Goal: Information Seeking & Learning: Learn about a topic

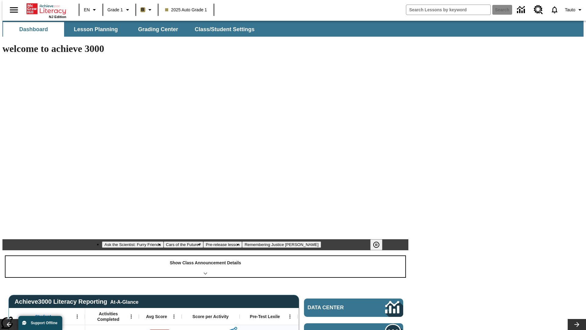
click at [206, 256] on div "Show Class Announcement Details" at bounding box center [205, 266] width 400 height 21
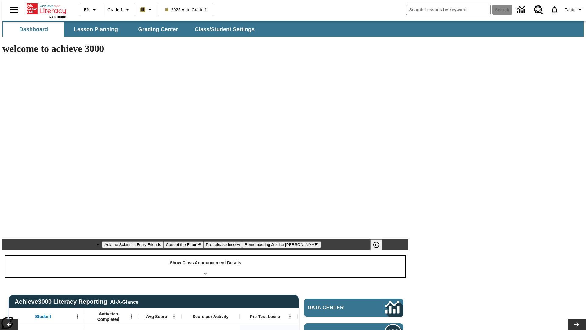
click at [206, 256] on div "Show Class Announcement Details" at bounding box center [205, 266] width 400 height 21
